Goal: Obtain resource: Obtain resource

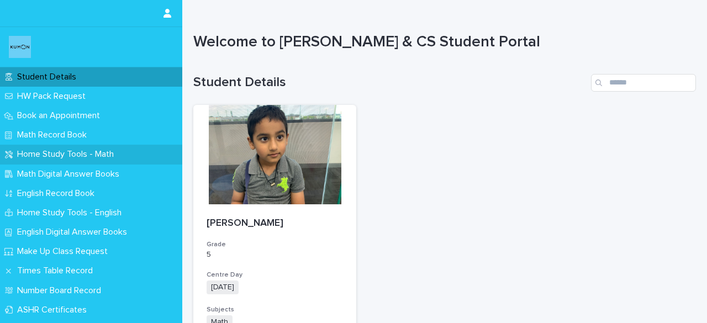
click at [129, 154] on div "Home Study Tools - Math" at bounding box center [91, 154] width 182 height 19
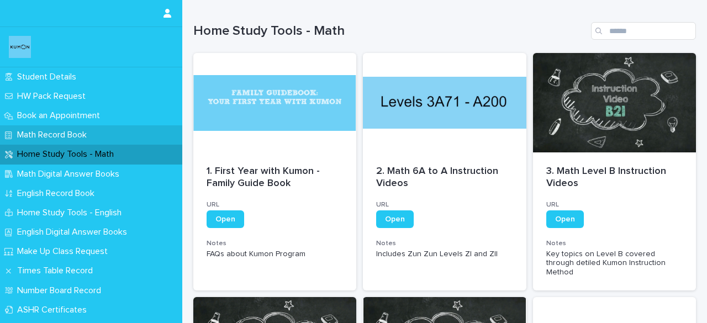
click at [124, 132] on div "Math Record Book" at bounding box center [91, 134] width 182 height 19
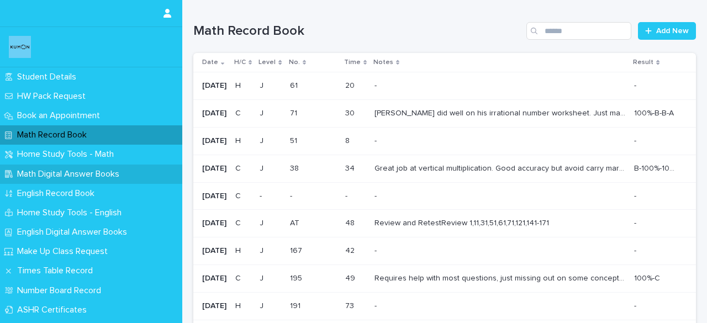
click at [85, 176] on p "Math Digital Answer Books" at bounding box center [70, 174] width 115 height 10
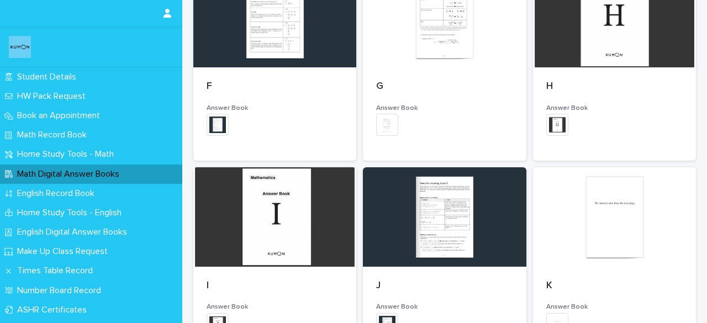
scroll to position [640, 0]
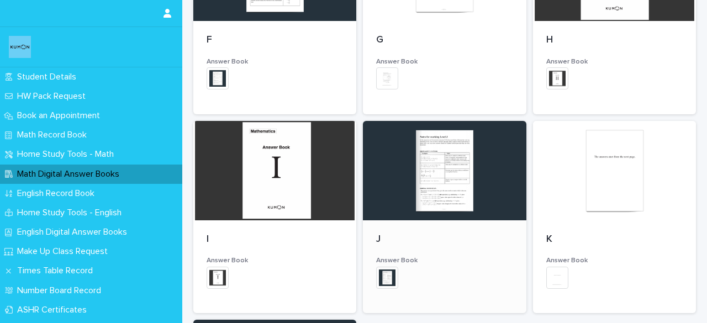
click at [381, 279] on img at bounding box center [387, 278] width 22 height 22
